Goal: Information Seeking & Learning: Understand process/instructions

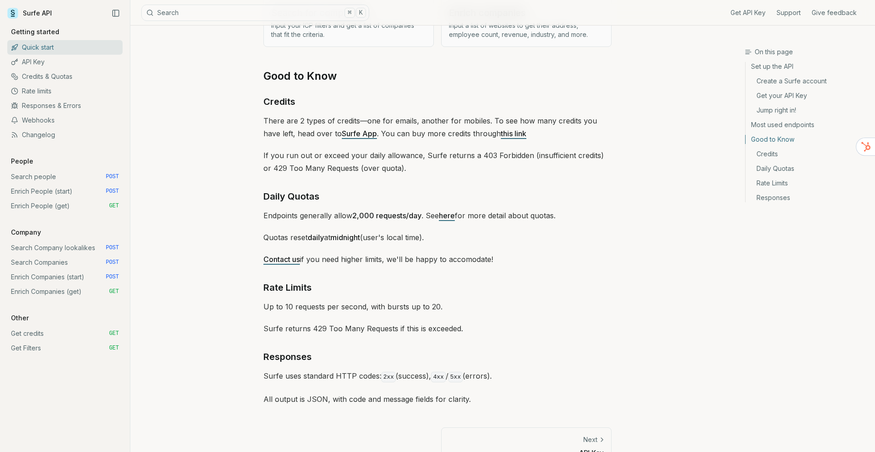
scroll to position [1268, 0]
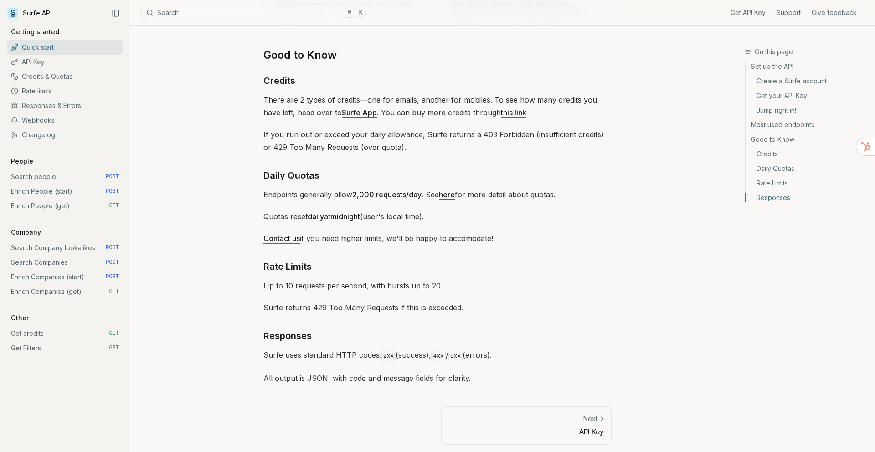
click at [600, 435] on link "Next API Key" at bounding box center [526, 426] width 170 height 38
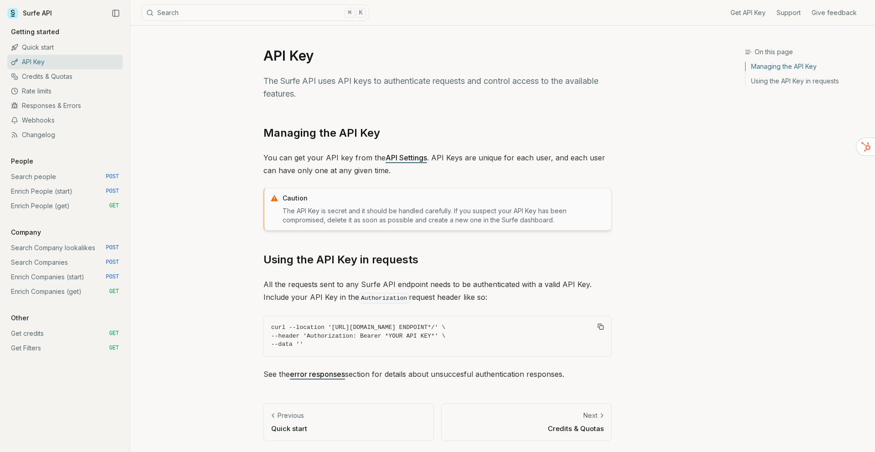
click at [598, 431] on p "Credits & Quotas" at bounding box center [526, 429] width 155 height 10
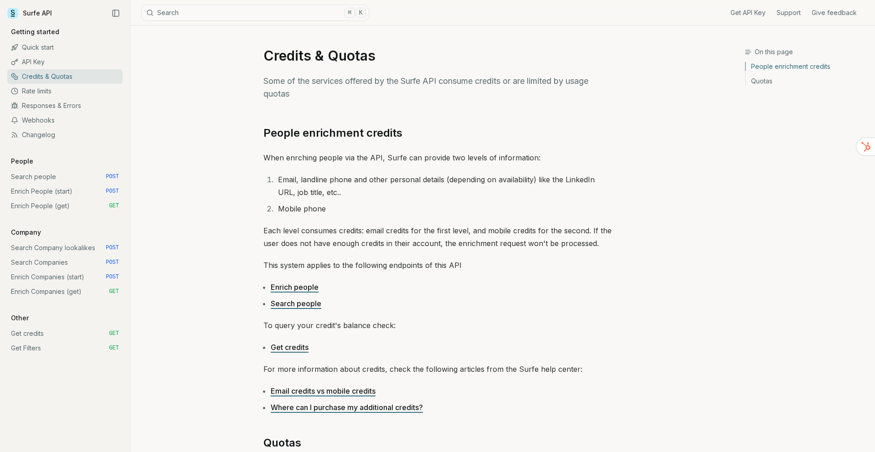
click at [53, 61] on link "API Key" at bounding box center [64, 62] width 115 height 15
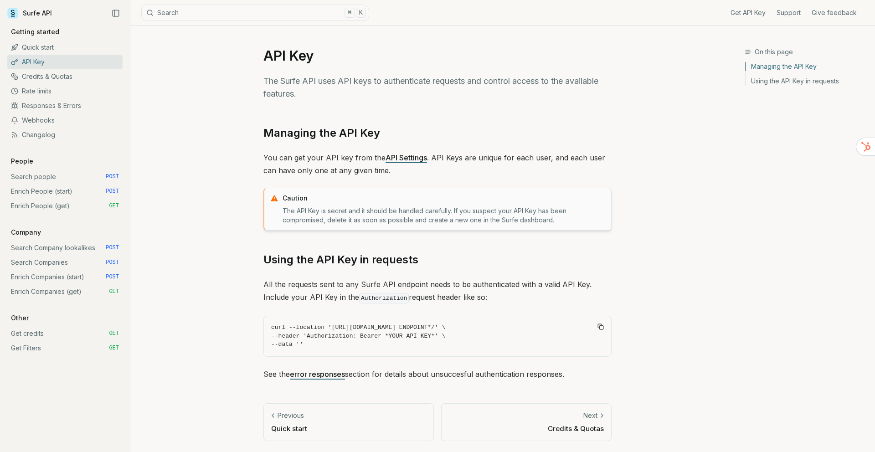
click at [319, 279] on p "All the requests sent to any Surfe API endpoint needs to be authenticated with …" at bounding box center [437, 291] width 348 height 27
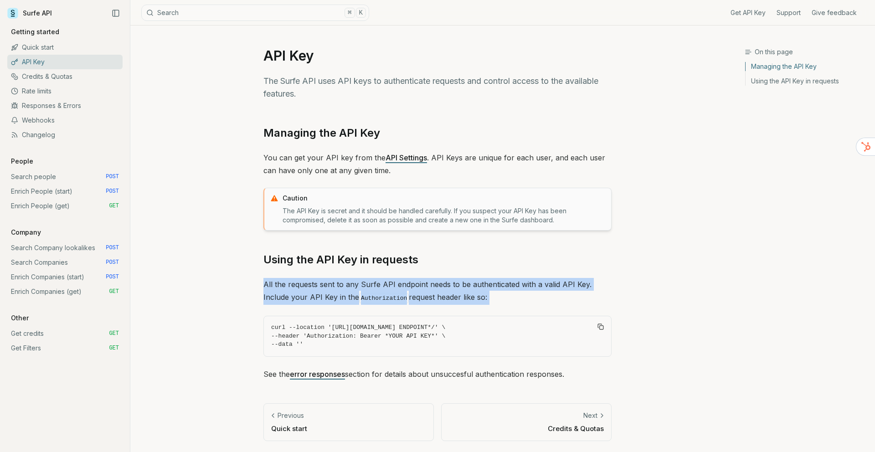
click at [319, 279] on p "All the requests sent to any Surfe API endpoint needs to be authenticated with …" at bounding box center [437, 291] width 348 height 27
copy p "sent"
click at [376, 282] on p "All the requests sent to any Surfe API endpoint needs to be authenticated with …" at bounding box center [437, 291] width 348 height 27
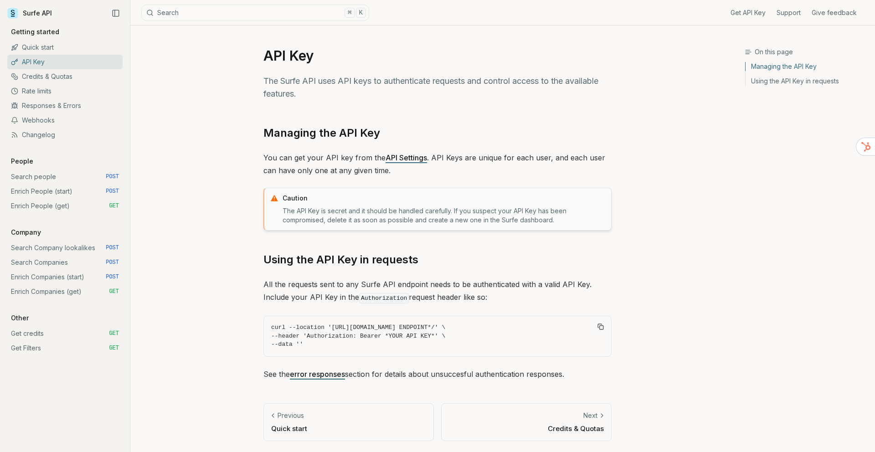
click at [376, 298] on code "Authorization" at bounding box center [384, 298] width 50 height 10
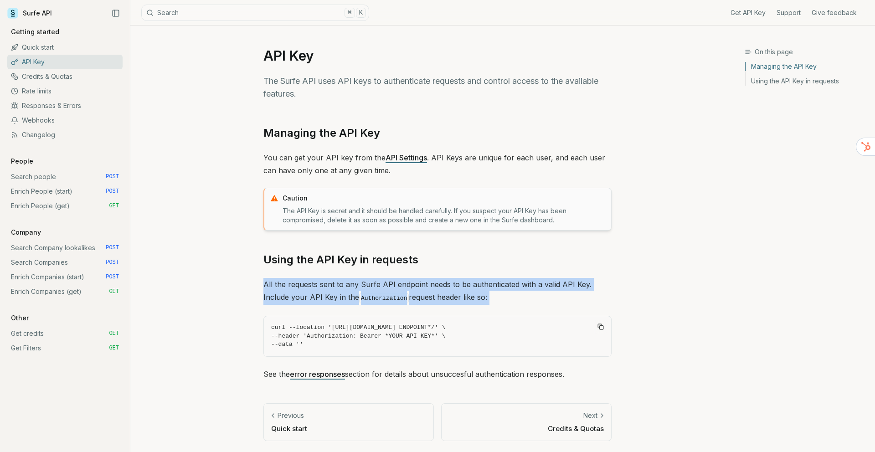
click at [376, 298] on code "Authorization" at bounding box center [384, 298] width 50 height 10
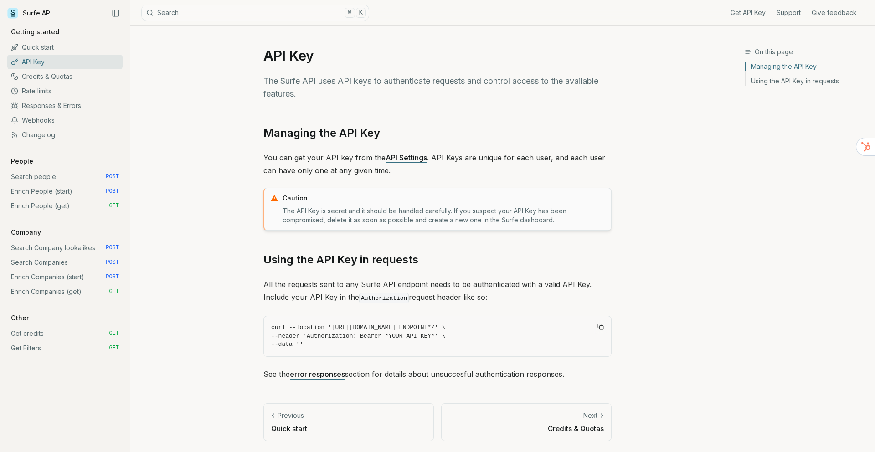
click at [387, 297] on code "Authorization" at bounding box center [384, 298] width 50 height 10
click at [386, 297] on code "Authorization" at bounding box center [384, 298] width 50 height 10
copy code "Authorization"
click at [36, 47] on link "Quick start" at bounding box center [64, 47] width 115 height 15
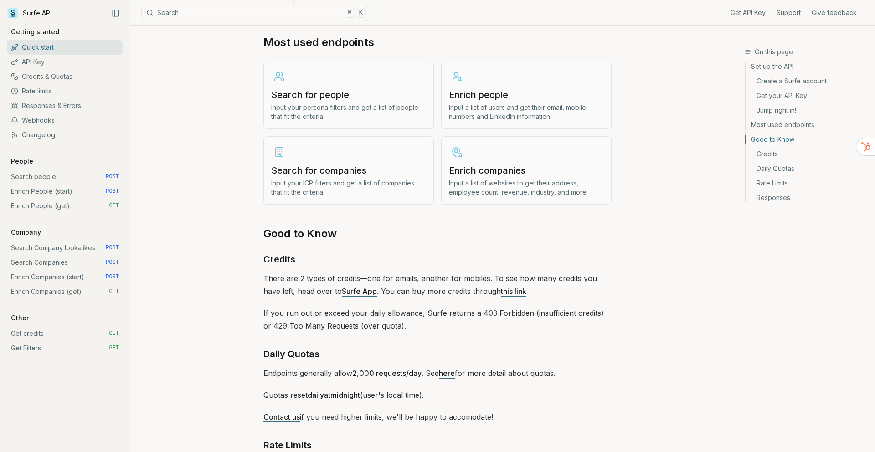
scroll to position [1086, 0]
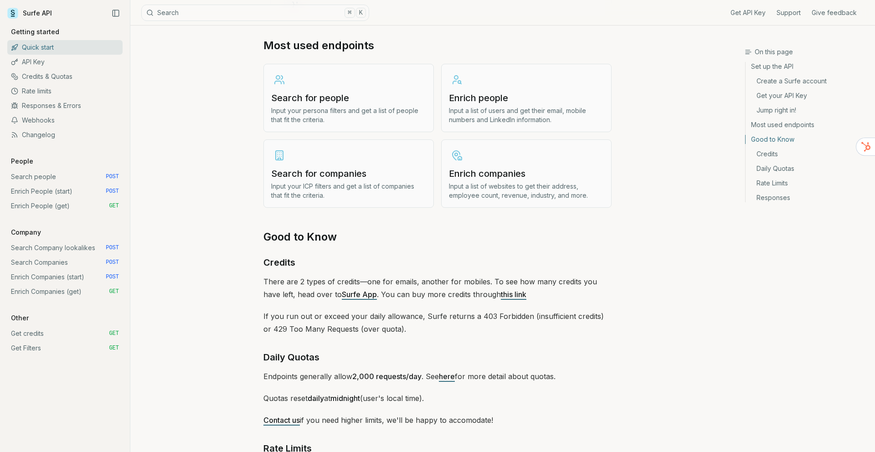
click at [338, 176] on h3 "Search for companies" at bounding box center [348, 173] width 155 height 13
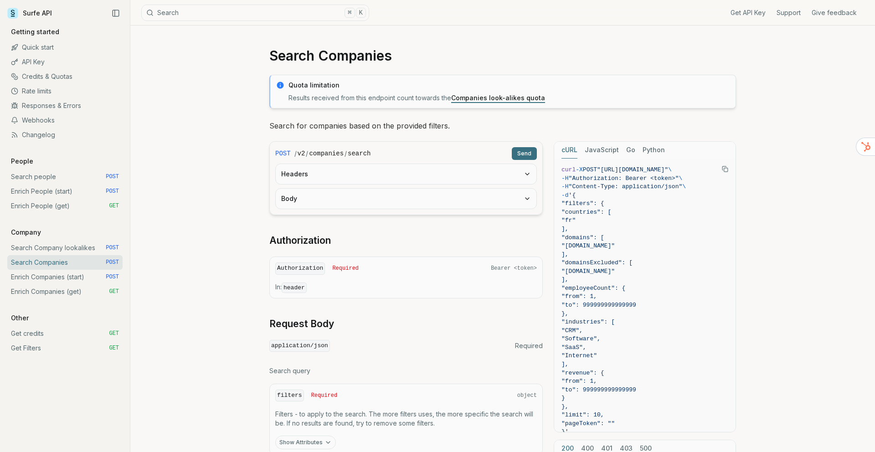
click at [41, 47] on link "Quick start" at bounding box center [64, 47] width 115 height 15
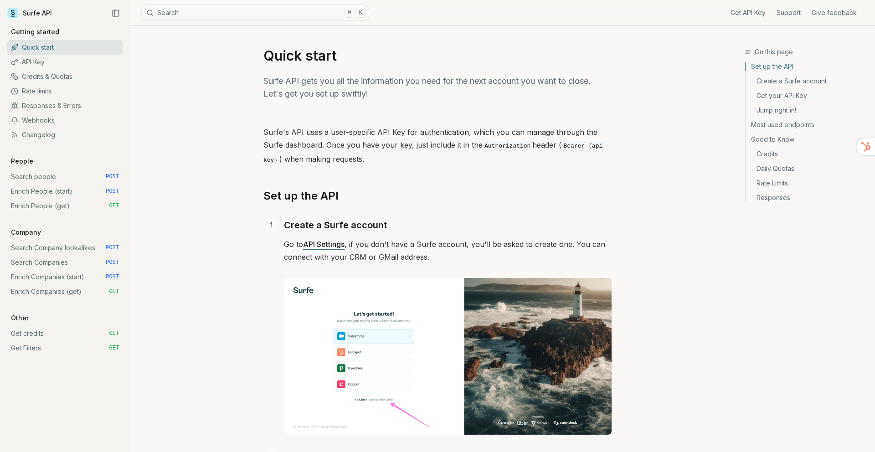
click at [36, 29] on p "Getting started" at bounding box center [35, 31] width 56 height 9
click at [39, 9] on link "Surfe API" at bounding box center [29, 13] width 45 height 14
click at [38, 207] on link "Enrich People (get) GET" at bounding box center [64, 206] width 115 height 15
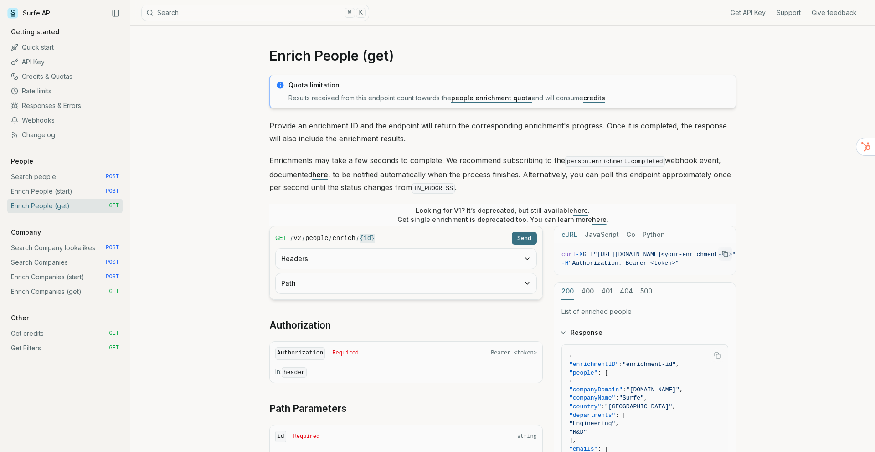
click at [250, 135] on article "Enrich People (get) Quota limitation Results received from this endpoint count …" at bounding box center [503, 374] width 511 height 696
click at [288, 121] on p "Provide an enrichment ID and the endpoint will return the corresponding enrichm…" at bounding box center [502, 132] width 467 height 26
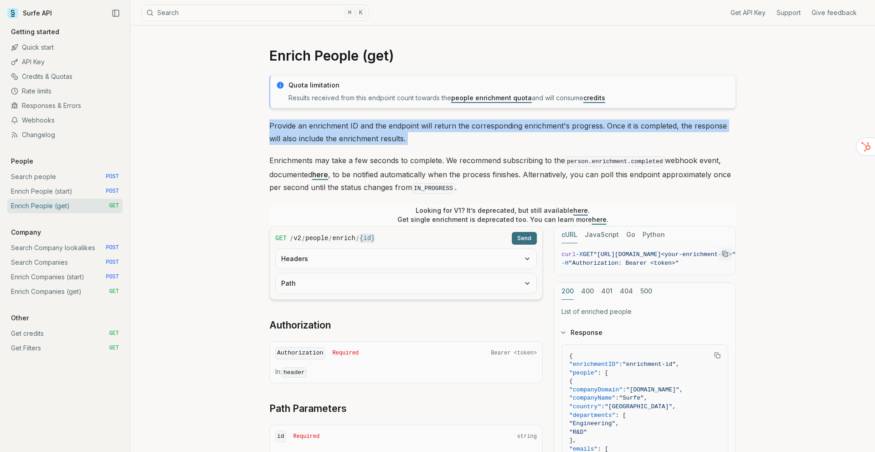
click at [288, 121] on p "Provide an enrichment ID and the endpoint will return the corresponding enrichm…" at bounding box center [502, 132] width 467 height 26
